Goal: Use online tool/utility: Utilize a website feature to perform a specific function

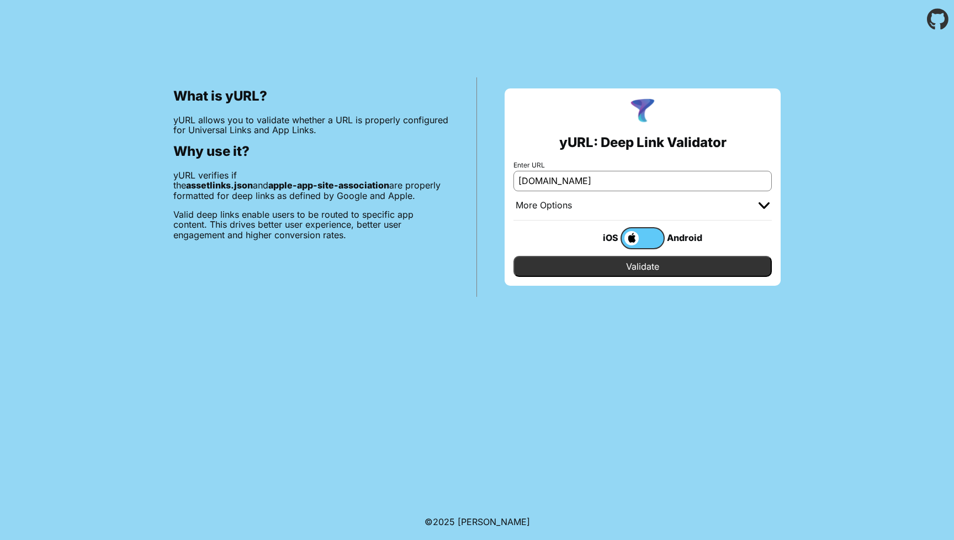
type input "n11.com"
click at [659, 267] on input "Validate" at bounding box center [643, 266] width 258 height 21
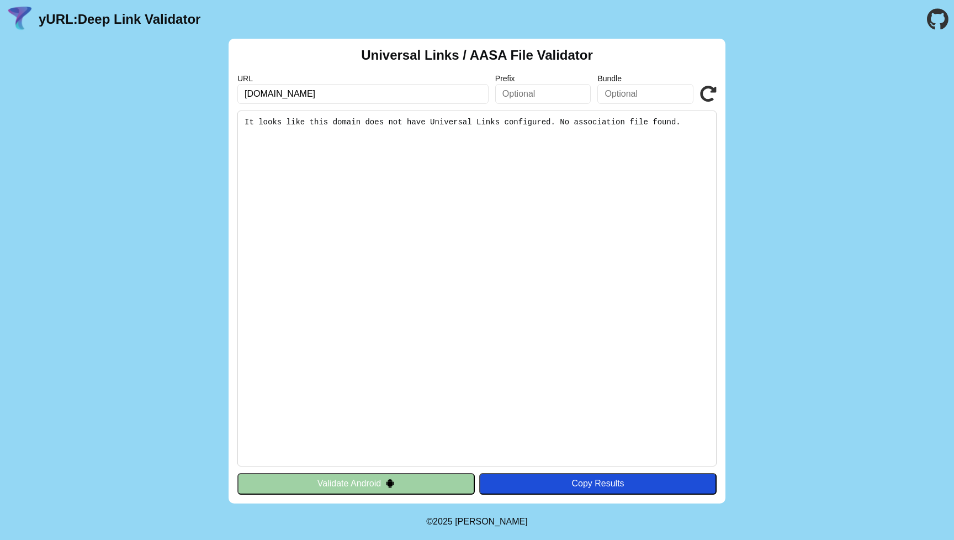
click at [518, 114] on pre "It looks like this domain does not have Universal Links configured. No associat…" at bounding box center [476, 288] width 479 height 356
click at [613, 118] on pre "It looks like this domain does not have Universal Links configured. No associat…" at bounding box center [476, 288] width 479 height 356
click at [320, 101] on input "n11.com" at bounding box center [362, 94] width 251 height 20
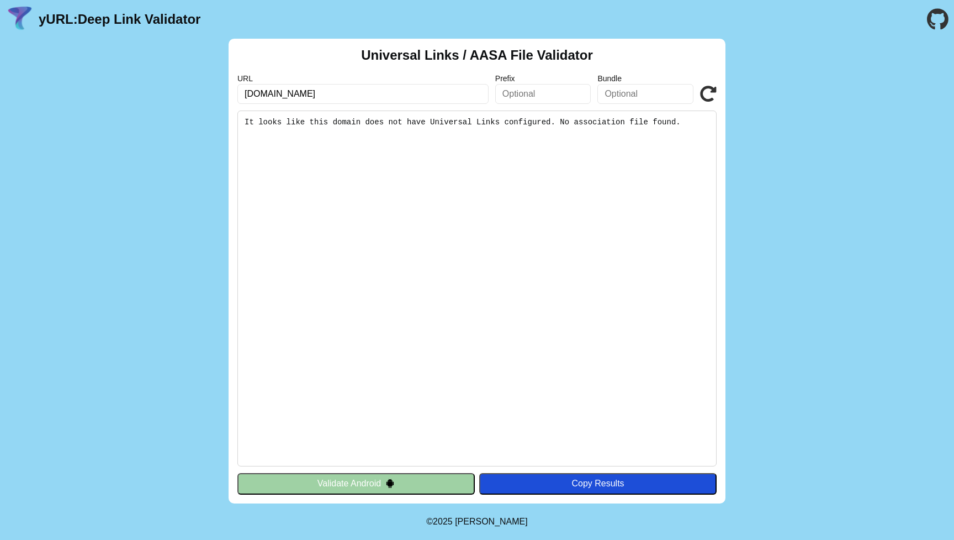
click at [241, 94] on input "n11.com" at bounding box center [362, 94] width 251 height 20
click at [356, 97] on input "m.n11.com" at bounding box center [362, 94] width 251 height 20
type input "m.n11.com"
click button "Validate" at bounding box center [0, 0] width 0 height 0
click at [559, 101] on input "text" at bounding box center [543, 94] width 96 height 20
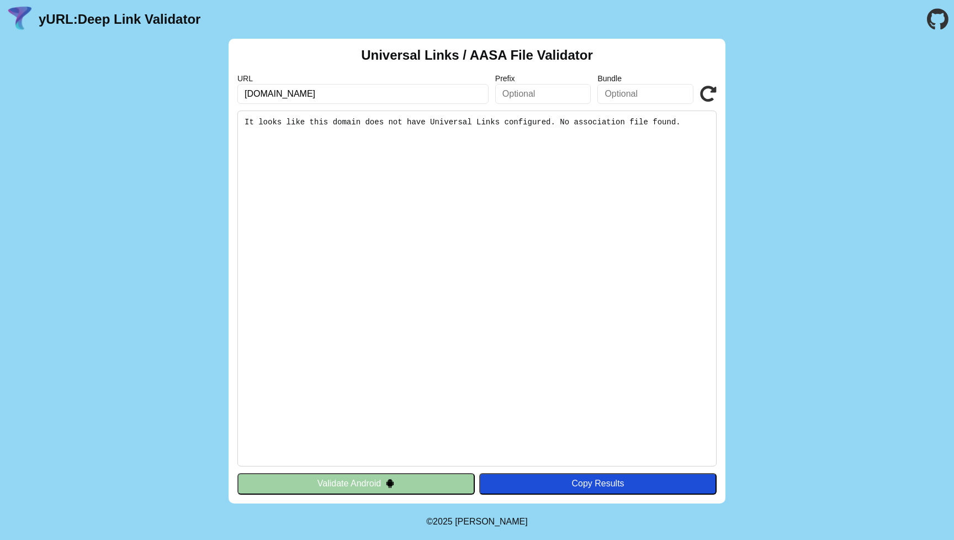
click at [341, 99] on input "m.n11.com" at bounding box center [362, 94] width 251 height 20
paste input "[URL][DOMAIN_NAME]"
drag, startPoint x: 286, startPoint y: 97, endPoint x: 175, endPoint y: 96, distance: 111.6
click at [173, 95] on div "Universal Links / AASA File Validator URL m.n11.comhttps://www.n11.com Prefix B…" at bounding box center [477, 271] width 954 height 464
paste input "text"
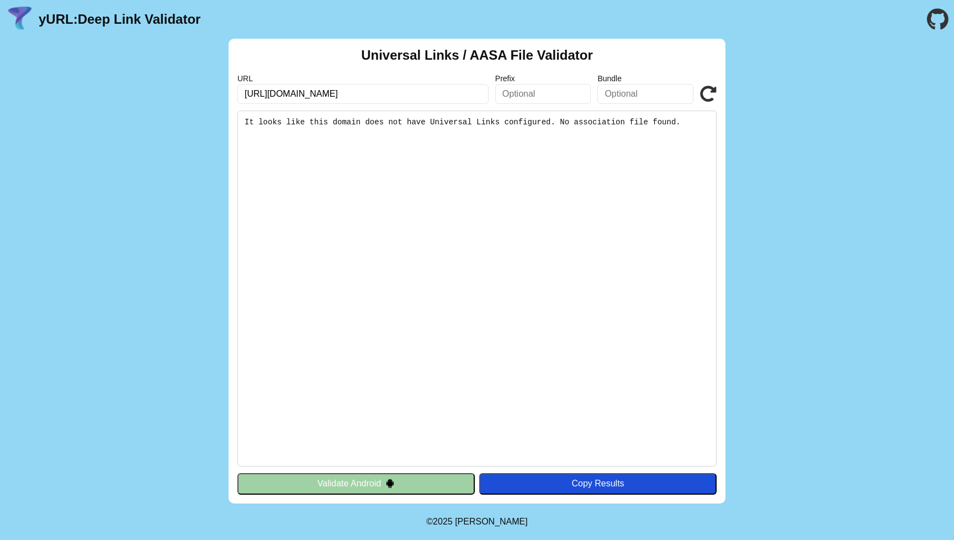
drag, startPoint x: 372, startPoint y: 97, endPoint x: 175, endPoint y: 101, distance: 197.2
click at [167, 96] on div "Universal Links / AASA File Validator URL https://www.n11.com Prefix Bundle Val…" at bounding box center [477, 271] width 954 height 464
type input "[URL][DOMAIN_NAME]"
click at [711, 97] on icon at bounding box center [708, 94] width 17 height 17
